Goal: Check status: Check status

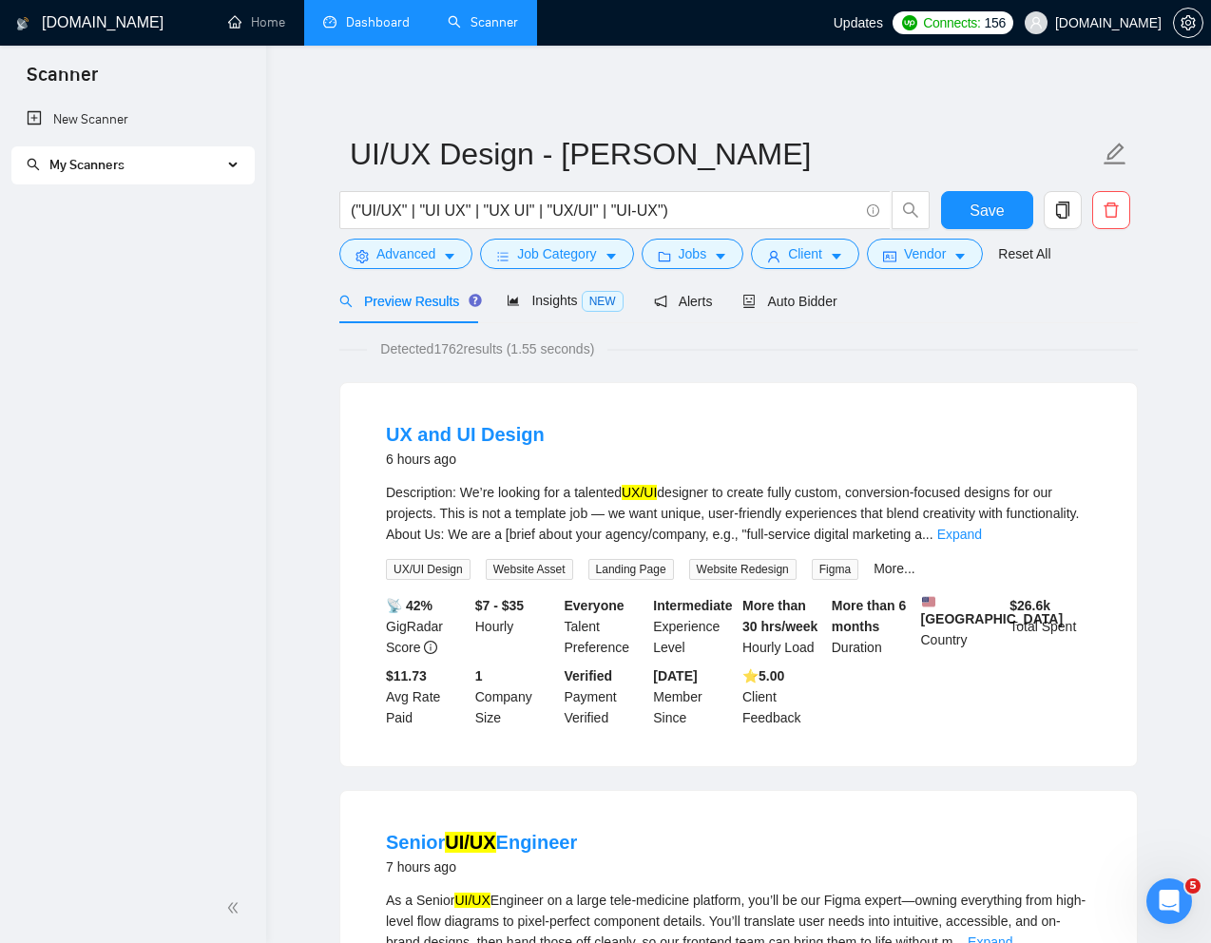
click at [365, 30] on link "Dashboard" at bounding box center [366, 22] width 86 height 16
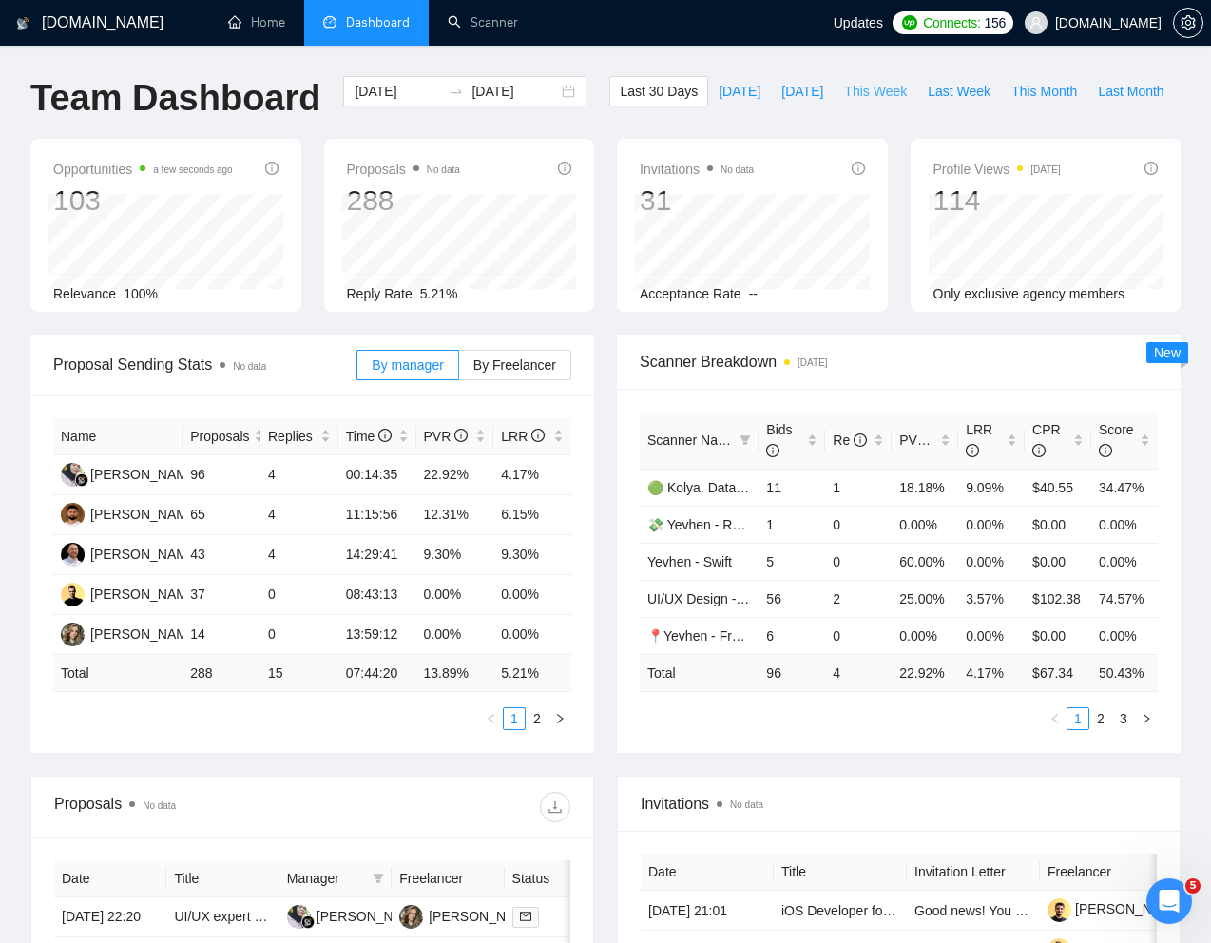
click at [844, 102] on span "This Week" at bounding box center [875, 91] width 63 height 21
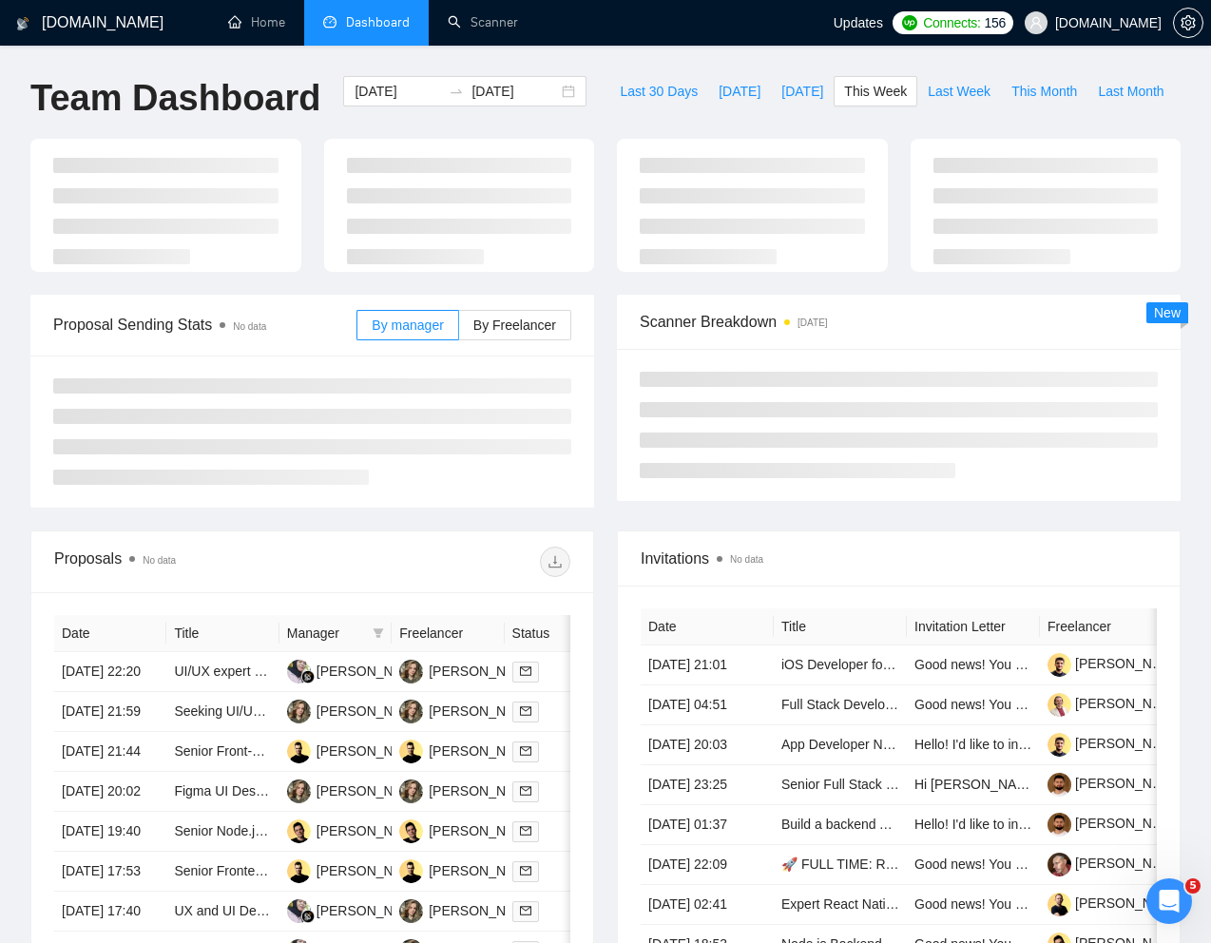
type input "[DATE]"
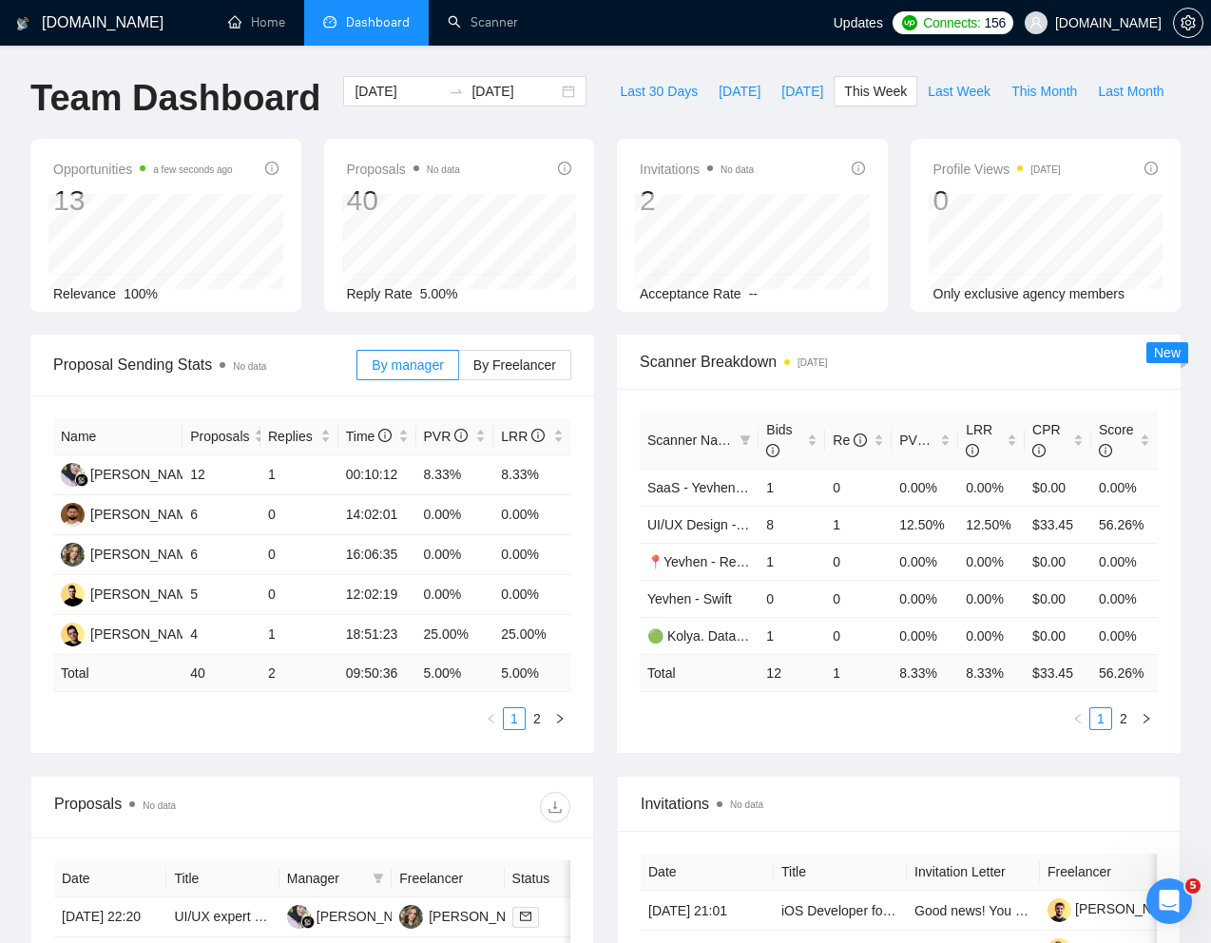
click at [691, 117] on div "Team Dashboard [DATE] [DATE] Last 30 Days [DATE] [DATE] This Week Last Week Thi…" at bounding box center [605, 107] width 1173 height 63
click at [697, 81] on div "Team Dashboard [DATE] [DATE] Last 30 Days [DATE] [DATE] This Week Last Week Thi…" at bounding box center [605, 107] width 1173 height 63
click at [499, 14] on link "Scanner" at bounding box center [483, 22] width 70 height 16
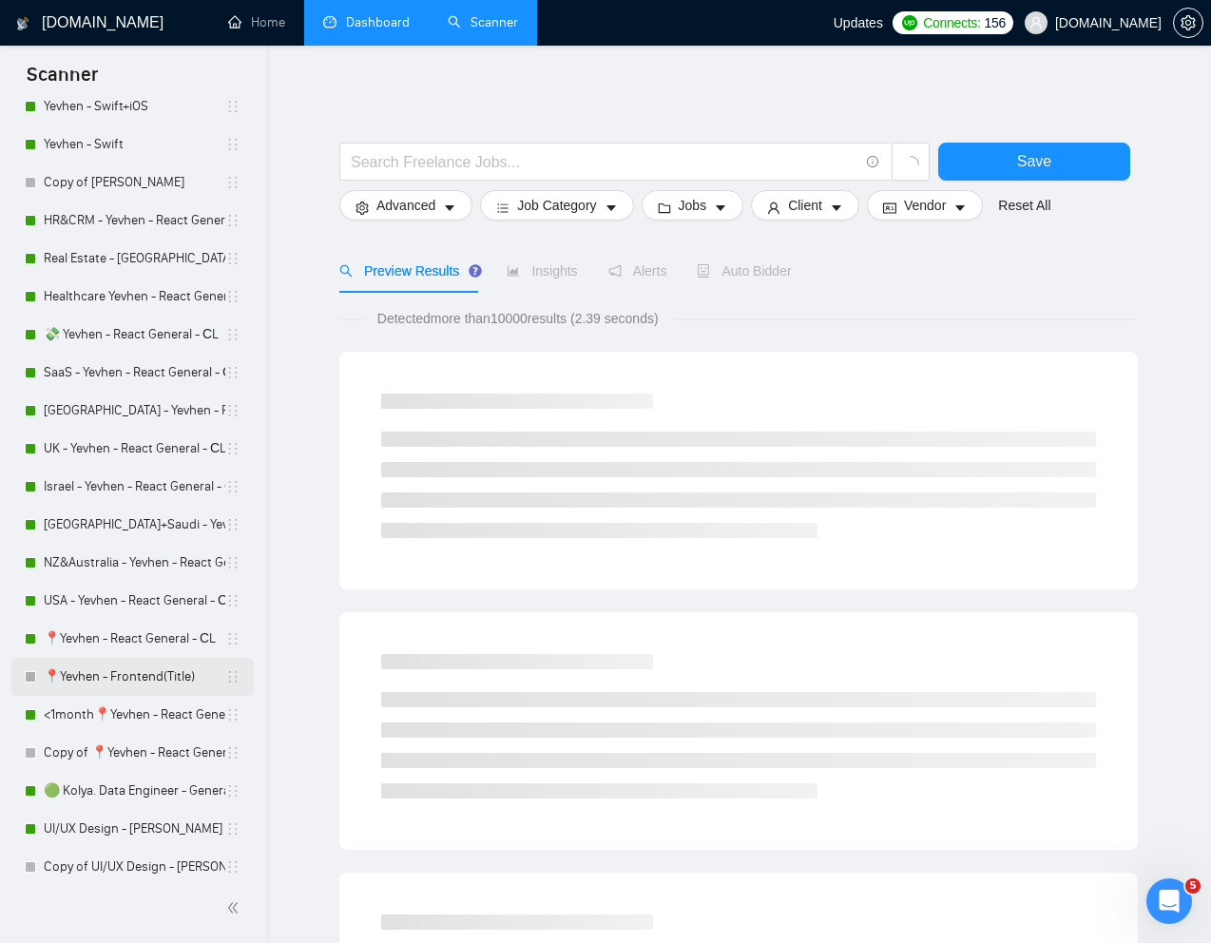
scroll to position [108, 0]
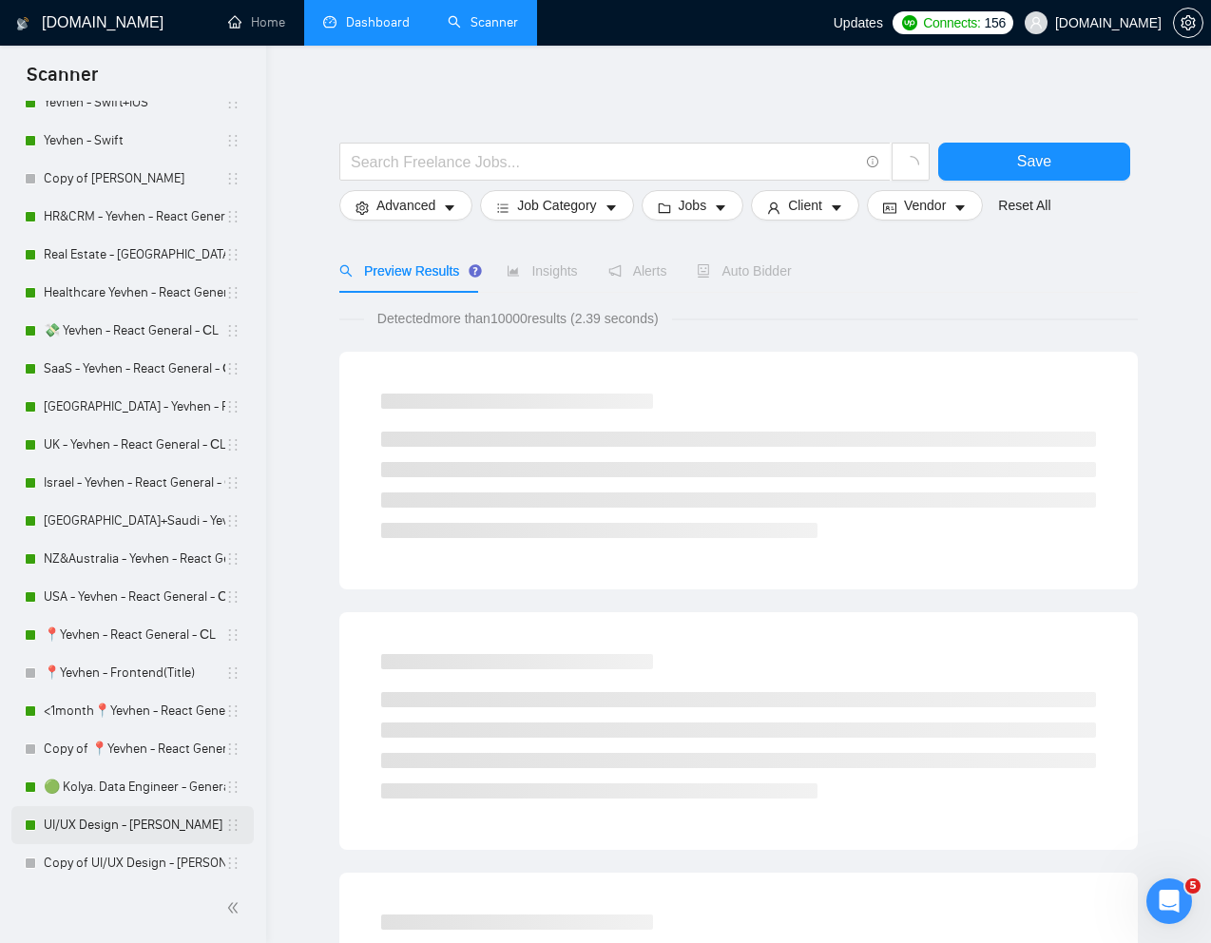
click at [96, 814] on link "UI/UX Design - [PERSON_NAME]" at bounding box center [135, 825] width 182 height 38
